Goal: Check status

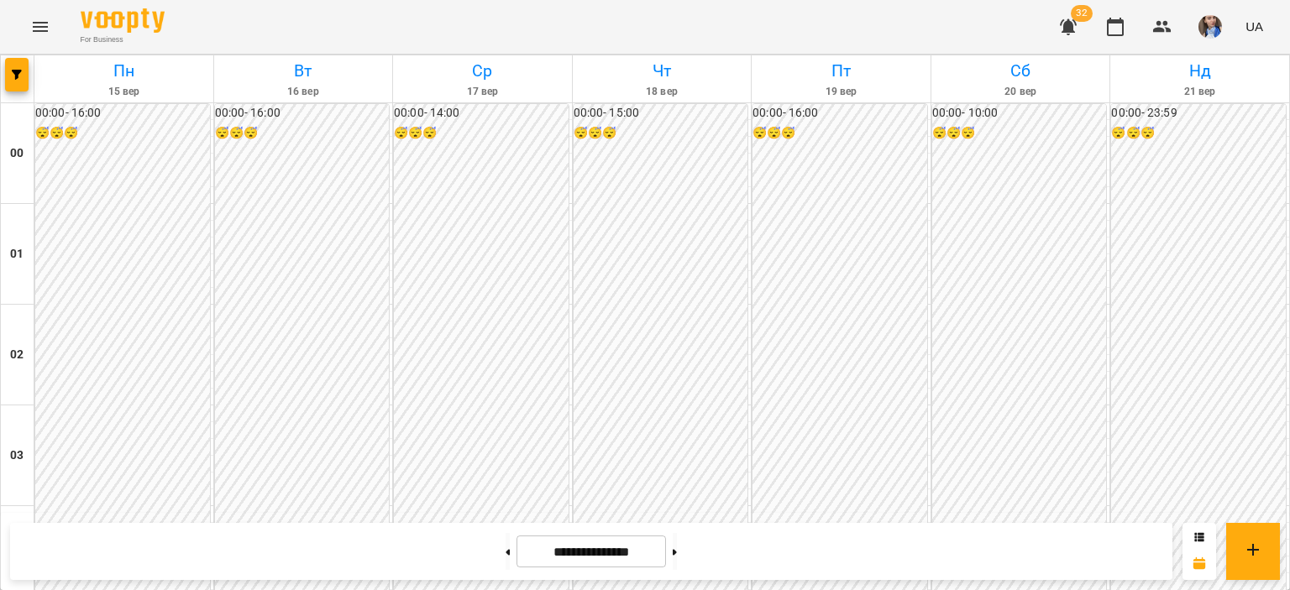
scroll to position [1596, 0]
